Goal: Find specific page/section: Locate a particular part of the current website

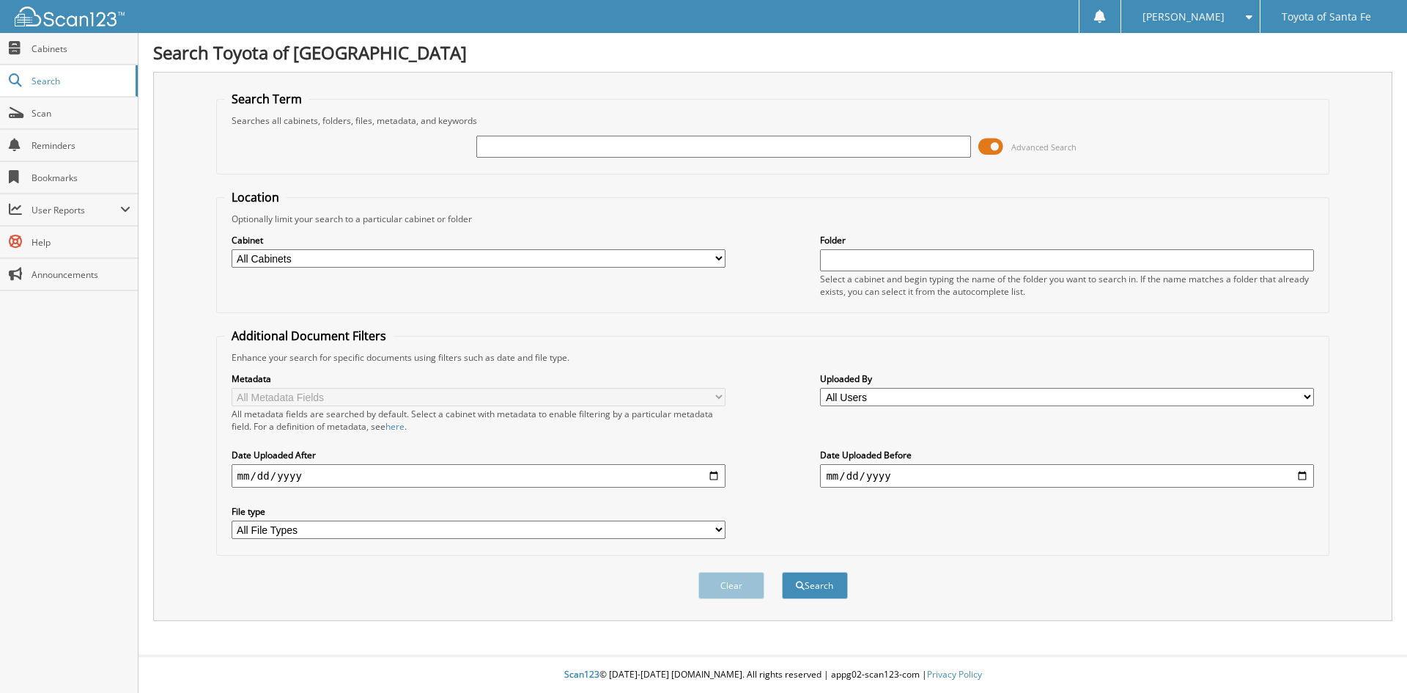
click at [561, 141] on input "text" at bounding box center [723, 147] width 494 height 22
type input "PU124147"
click at [782, 572] on button "Search" at bounding box center [815, 585] width 66 height 27
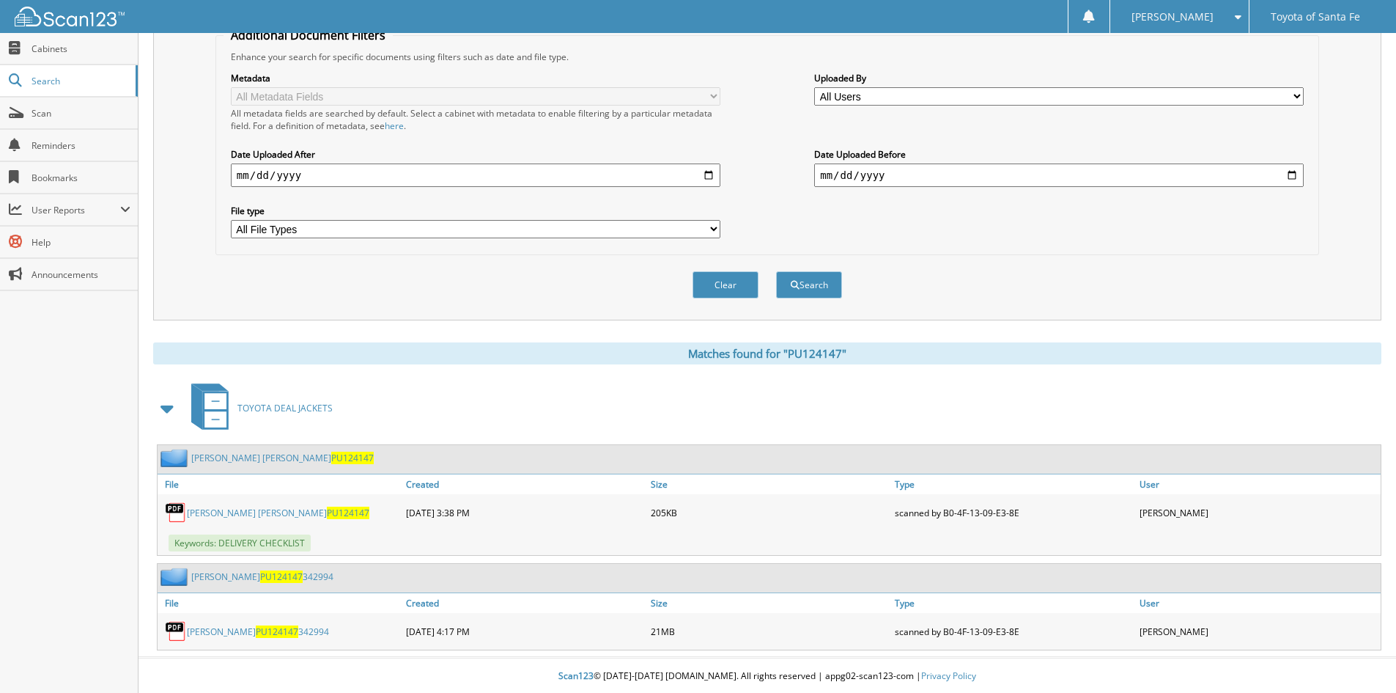
scroll to position [303, 0]
click at [226, 625] on link "[PERSON_NAME] PRINCE PU124147 342994" at bounding box center [258, 630] width 142 height 12
